Goal: Task Accomplishment & Management: Contribute content

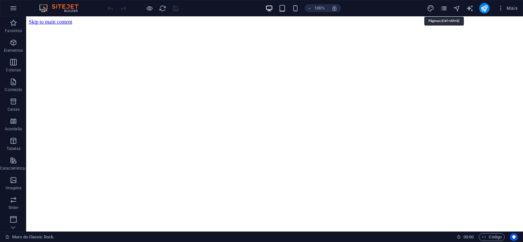
click at [445, 8] on icon "pages" at bounding box center [444, 9] width 8 height 8
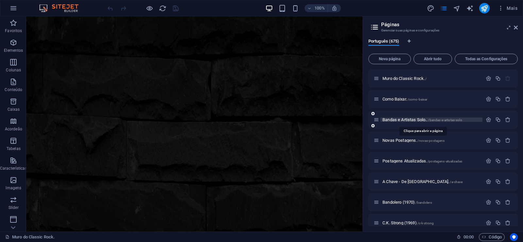
click at [404, 117] on span "Bandas e Artistas Solo.. /bandas-e-artistas-solo" at bounding box center [422, 119] width 80 height 5
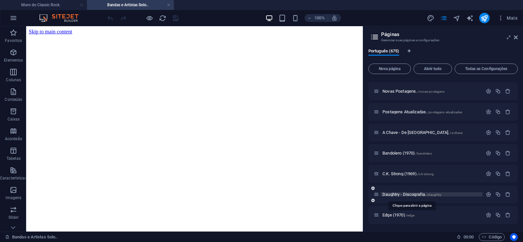
click at [394, 194] on span "Daughtry - Discografia. /daughtry" at bounding box center [411, 194] width 59 height 5
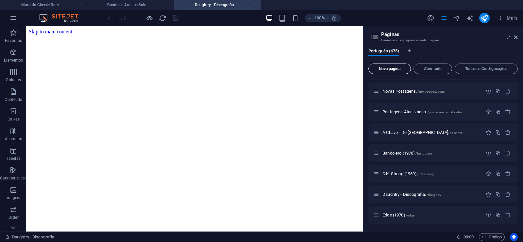
click at [383, 67] on span "Nova página" at bounding box center [389, 69] width 37 height 4
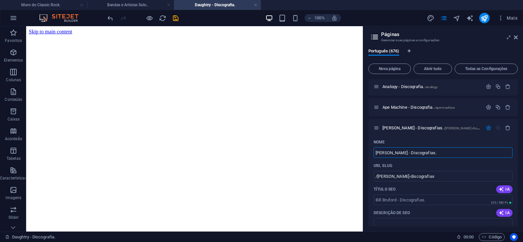
type input "[PERSON_NAME] - Discografias."
type input "/bill-bruford-discografias"
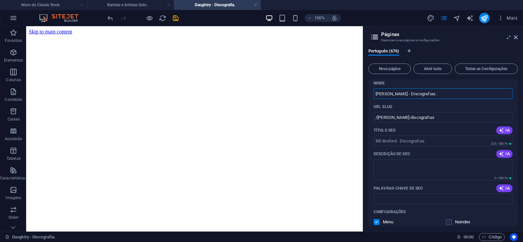
click at [406, 199] on input "Palavras-chave de SEO" at bounding box center [443, 198] width 139 height 10
paste input "Bill Bruford - Discografias. Download."
type input "Bill Bruford - Discografias. Download."
click at [396, 174] on textarea "Descrição de SEO" at bounding box center [443, 169] width 139 height 21
paste textarea "William Scott "Bill" Bruford (17 de Maio de 1949), é um ex-baterista inglês. Ma…"
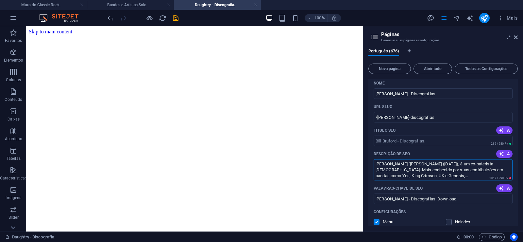
click at [409, 173] on textarea "William Scott "Bill" Bruford (17 de Maio de 1949), é um ex-baterista inglês. Ma…" at bounding box center [443, 169] width 139 height 21
click at [409, 177] on textarea "William Scott "Bill" Bruford (17 de Maio de 1949), é um ex-baterista inglês. Ma…" at bounding box center [443, 169] width 139 height 21
drag, startPoint x: 409, startPoint y: 175, endPoint x: 439, endPoint y: 181, distance: 31.1
click at [439, 180] on textarea "William Scott "Bill" Bruford (17 de Maio de 1949), é um ex-baterista inglês. Ma…" at bounding box center [443, 169] width 139 height 21
drag, startPoint x: 402, startPoint y: 175, endPoint x: 441, endPoint y: 179, distance: 38.8
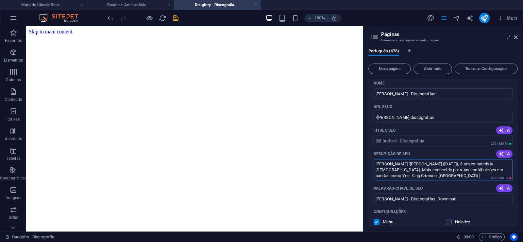
click at [441, 179] on textarea "William Scott "Bill" Bruford (17 de Maio de 1949), é um ex-baterista inglês. Ma…" at bounding box center [443, 169] width 139 height 21
type textarea "William Scott "Bill" Bruford (17 de Maio de 1949), é um ex-baterista inglês. Ma…"
click at [398, 116] on input "/bill-bruford-discografias" at bounding box center [443, 117] width 139 height 10
drag, startPoint x: 398, startPoint y: 118, endPoint x: 378, endPoint y: 125, distance: 21.0
click at [378, 122] on input "/bill-bruford-discografias" at bounding box center [443, 117] width 139 height 10
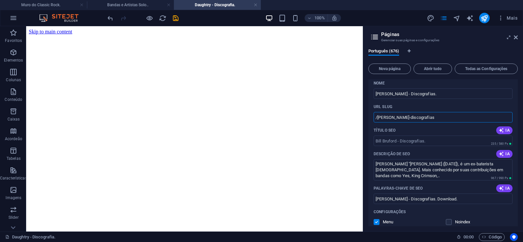
click at [402, 116] on input "/bill-bruford-discografias" at bounding box center [443, 117] width 139 height 10
drag, startPoint x: 399, startPoint y: 116, endPoint x: 434, endPoint y: 116, distance: 35.0
click at [434, 116] on input "/bill-bruford-discografias" at bounding box center [443, 117] width 139 height 10
click at [412, 117] on input "/bill-bruford-discografias" at bounding box center [443, 117] width 139 height 10
click at [398, 117] on input "/bill-bruford-discografias" at bounding box center [443, 117] width 139 height 10
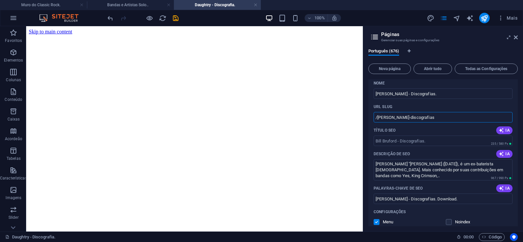
click at [399, 117] on input "/bill-bruford-discografias" at bounding box center [443, 117] width 139 height 10
drag, startPoint x: 398, startPoint y: 117, endPoint x: 427, endPoint y: 118, distance: 29.1
click at [427, 118] on input "/bill-bruford-discografias" at bounding box center [443, 117] width 139 height 10
type input "/[PERSON_NAME]"
click at [364, 83] on div at bounding box center [363, 128] width 1 height 205
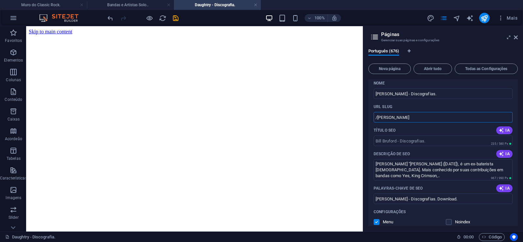
scroll to position [13860, 0]
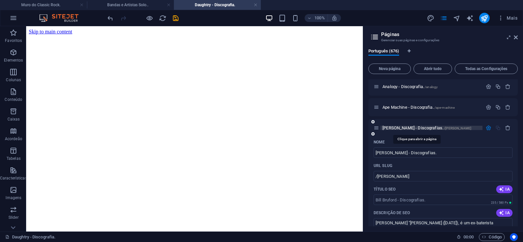
click at [402, 129] on span "[PERSON_NAME] - Discografias. /[PERSON_NAME]" at bounding box center [426, 127] width 89 height 5
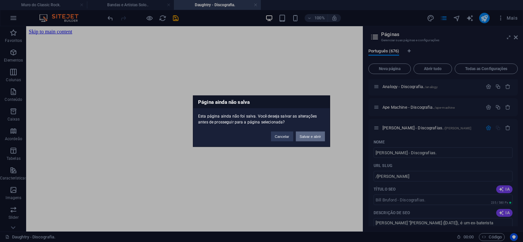
click at [314, 139] on button "Salvar e abrir" at bounding box center [310, 136] width 29 height 10
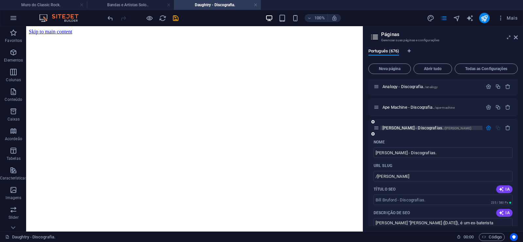
drag, startPoint x: 391, startPoint y: 127, endPoint x: 281, endPoint y: 111, distance: 111.2
click at [391, 127] on span "[PERSON_NAME] - Discografias. /[PERSON_NAME]" at bounding box center [426, 127] width 89 height 5
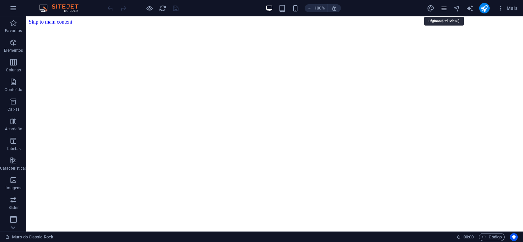
click at [441, 9] on icon "pages" at bounding box center [444, 9] width 8 height 8
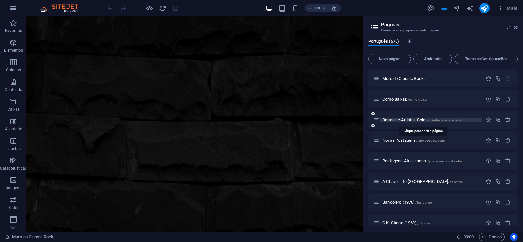
click at [407, 118] on span "Bandas e Artistas Solo.. /bandas-e-artistas-solo" at bounding box center [422, 119] width 80 height 5
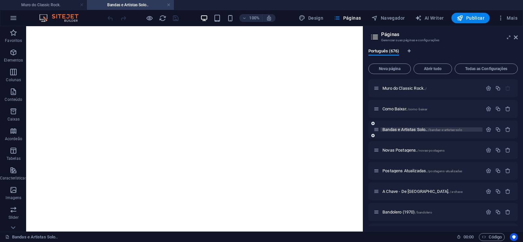
drag, startPoint x: 523, startPoint y: 244, endPoint x: 505, endPoint y: 241, distance: 17.9
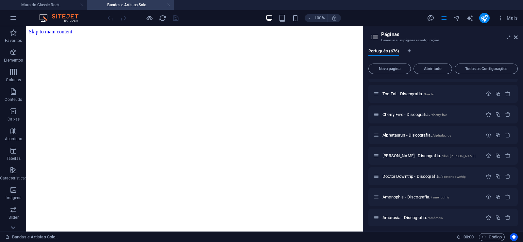
scroll to position [13774, 0]
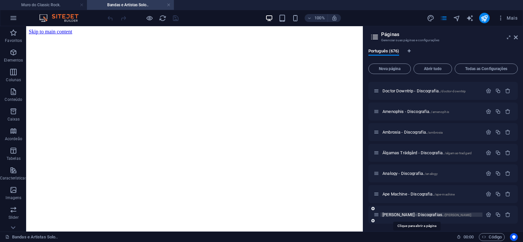
click at [407, 215] on span "[PERSON_NAME] - Discografias. /[PERSON_NAME]" at bounding box center [426, 214] width 89 height 5
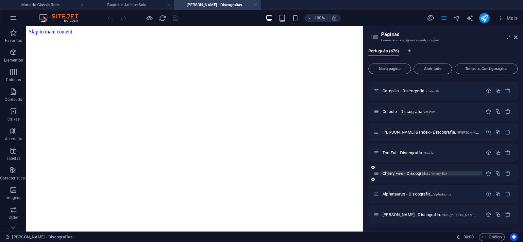
scroll to position [0, 0]
click at [398, 215] on span "[PERSON_NAME] - Discografia. /doc-[PERSON_NAME]" at bounding box center [428, 214] width 93 height 5
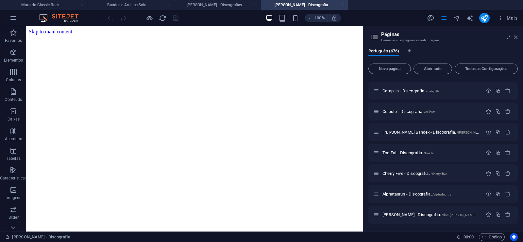
click at [515, 39] on icon at bounding box center [516, 37] width 4 height 5
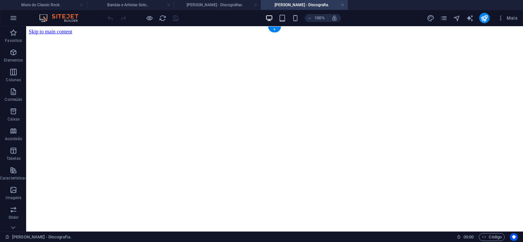
click figure
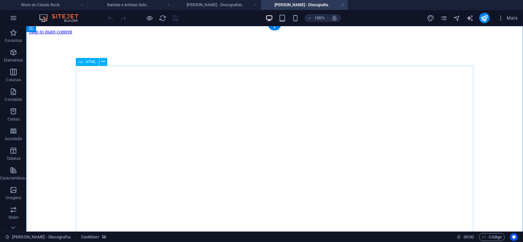
scroll to position [133, 0]
click figure
click at [343, 6] on link at bounding box center [343, 5] width 4 height 6
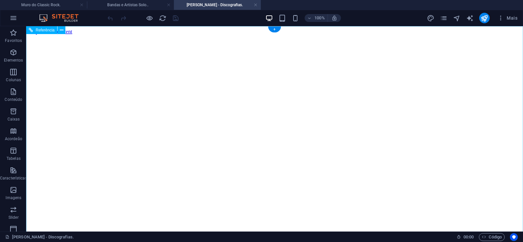
click at [39, 35] on figure at bounding box center [275, 35] width 492 height 0
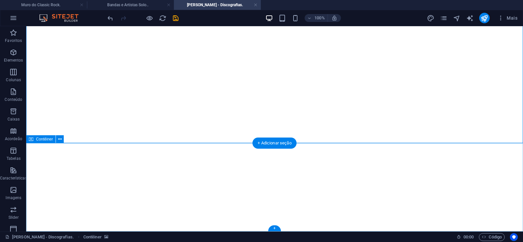
click div "Solte o conteúdo aqui ou Adicionar elementos Colar área de transferência"
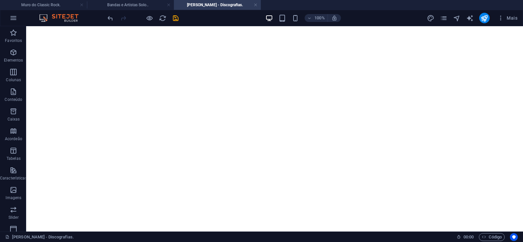
scroll to position [0, 0]
click figure
click div "[PERSON_NAME] - Discografia."
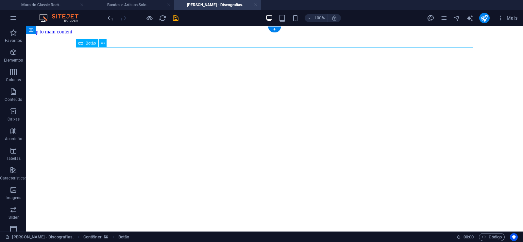
click div "[PERSON_NAME] - Discografia."
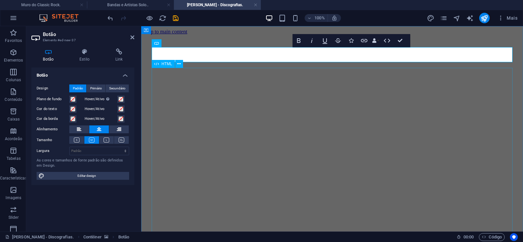
scroll to position [0, 4]
click div "[PERSON_NAME] surgiu na cidade de [GEOGRAPHIC_DATA], Geórgia e lançou dois álbu…"
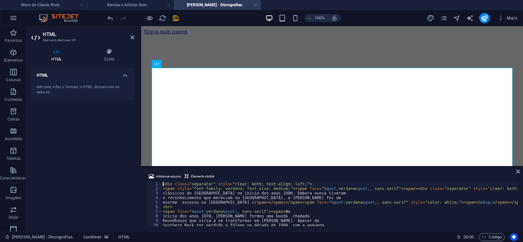
type textarea "<span face="&quot;[PERSON_NAME]; , sans-serif"><span>No"
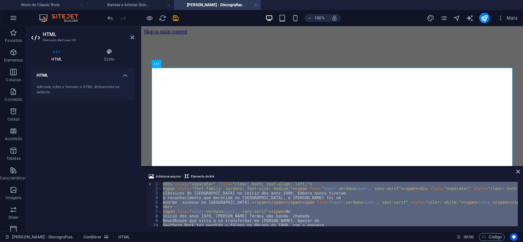
scroll to position [0, 21725]
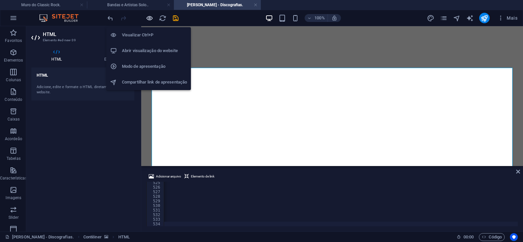
click at [148, 16] on icon "button" at bounding box center [150, 18] width 8 height 8
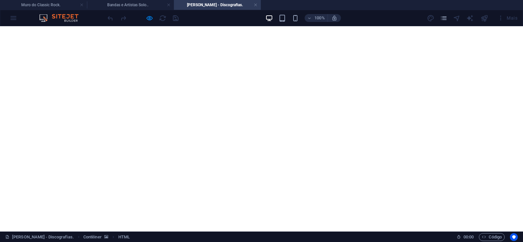
scroll to position [6864, 0]
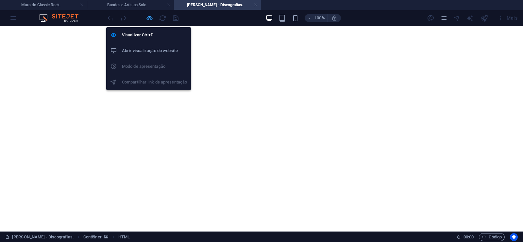
click at [149, 20] on icon "button" at bounding box center [150, 18] width 8 height 8
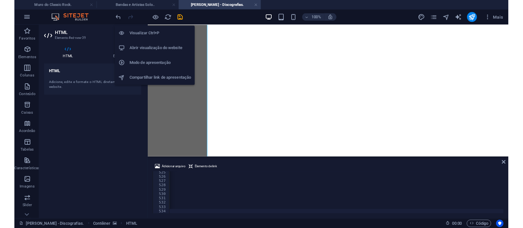
scroll to position [0, 21701]
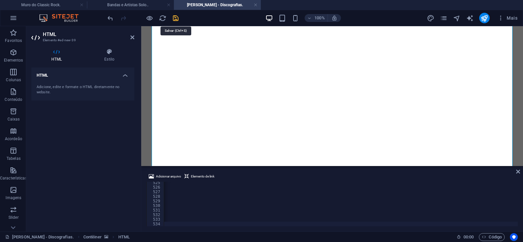
click at [174, 16] on icon "save" at bounding box center [176, 18] width 8 height 8
click at [256, 6] on link at bounding box center [256, 5] width 4 height 6
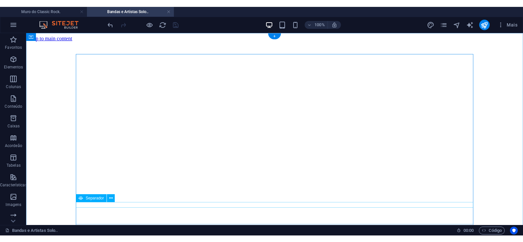
scroll to position [1323, 0]
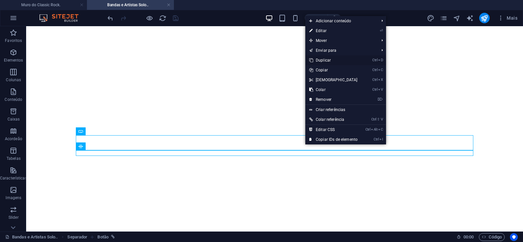
click at [329, 58] on link "Ctrl D Duplicar" at bounding box center [333, 60] width 56 height 10
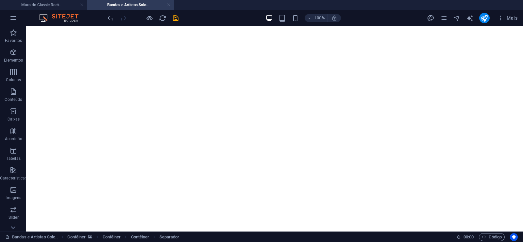
drag, startPoint x: 303, startPoint y: 168, endPoint x: 302, endPoint y: 154, distance: 14.1
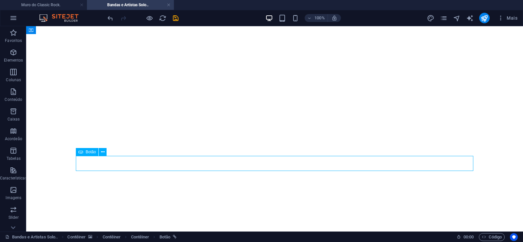
select select "px"
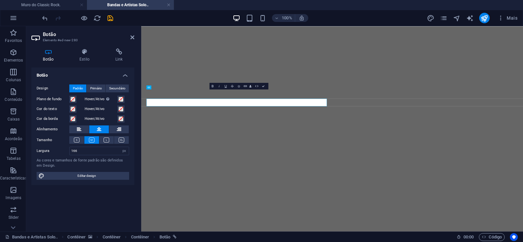
scroll to position [0, 3]
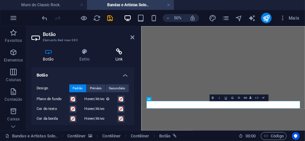
click at [120, 57] on h4 "Link" at bounding box center [119, 55] width 31 height 14
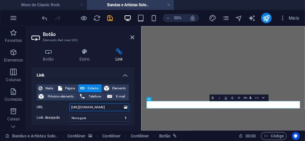
drag, startPoint x: 97, startPoint y: 108, endPoint x: 109, endPoint y: 108, distance: 12.1
click at [109, 108] on input "[URL][DOMAIN_NAME]" at bounding box center [99, 107] width 60 height 8
paste input "ll-bruford"
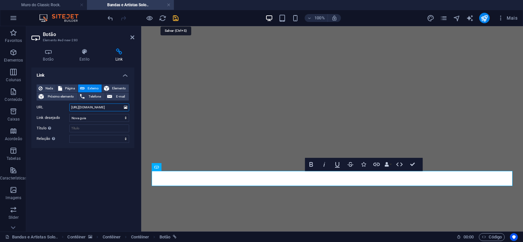
type input "[URL][DOMAIN_NAME]"
click at [174, 16] on icon "save" at bounding box center [176, 18] width 8 height 8
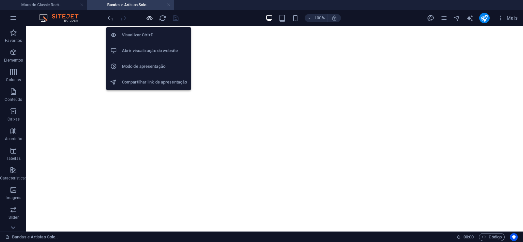
click at [149, 19] on icon "button" at bounding box center [150, 18] width 8 height 8
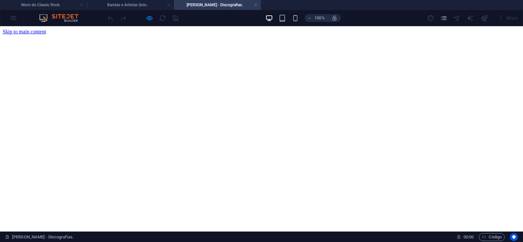
scroll to position [0, 0]
click at [254, 6] on link at bounding box center [256, 5] width 4 height 6
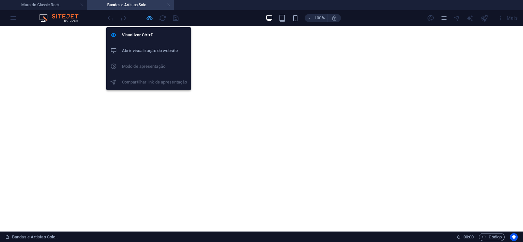
click at [150, 16] on icon "button" at bounding box center [150, 18] width 8 height 8
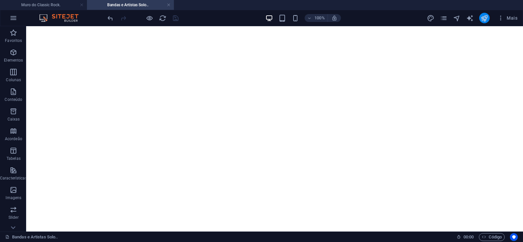
click at [486, 22] on button "publish" at bounding box center [484, 18] width 10 height 10
